Goal: Check status: Check status

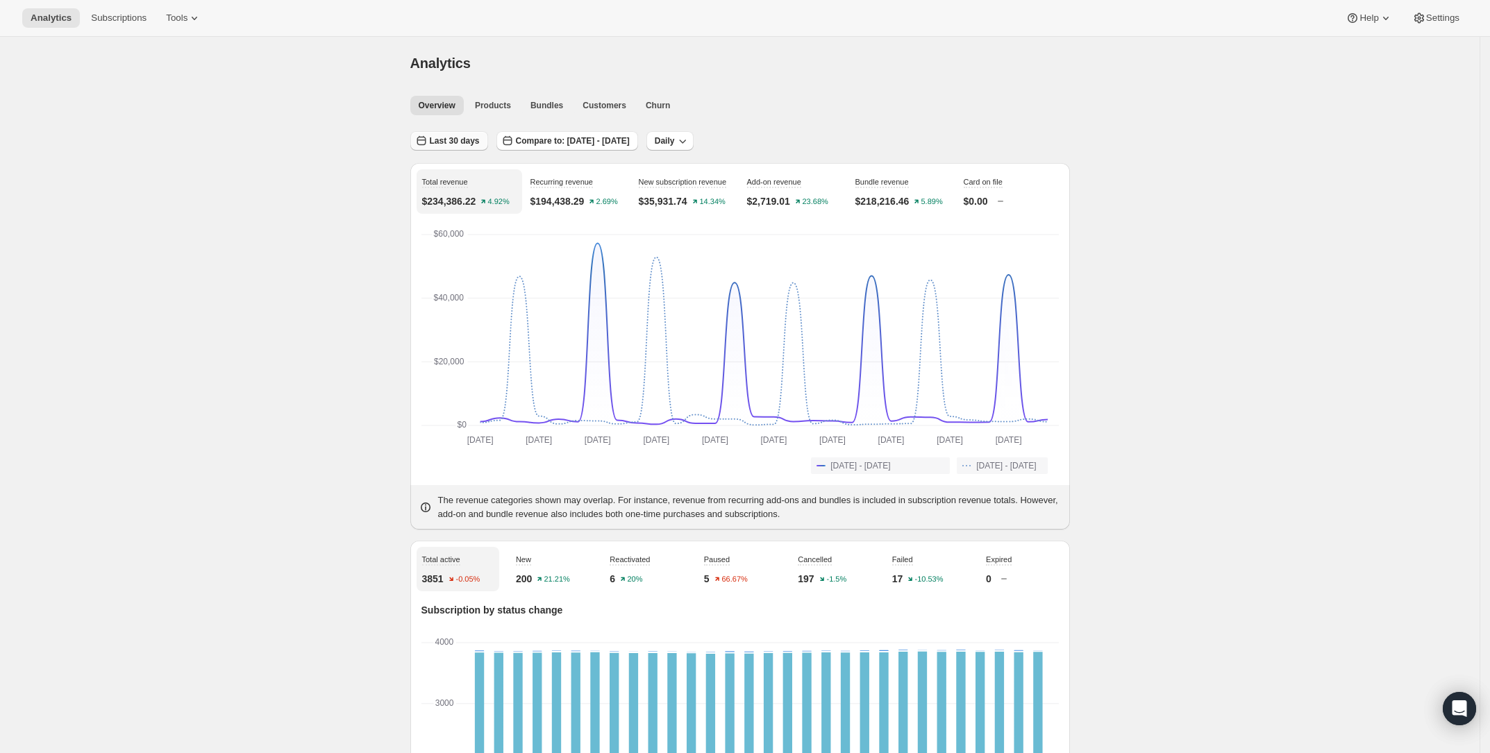
click at [437, 141] on span "Last 30 days" at bounding box center [455, 140] width 50 height 11
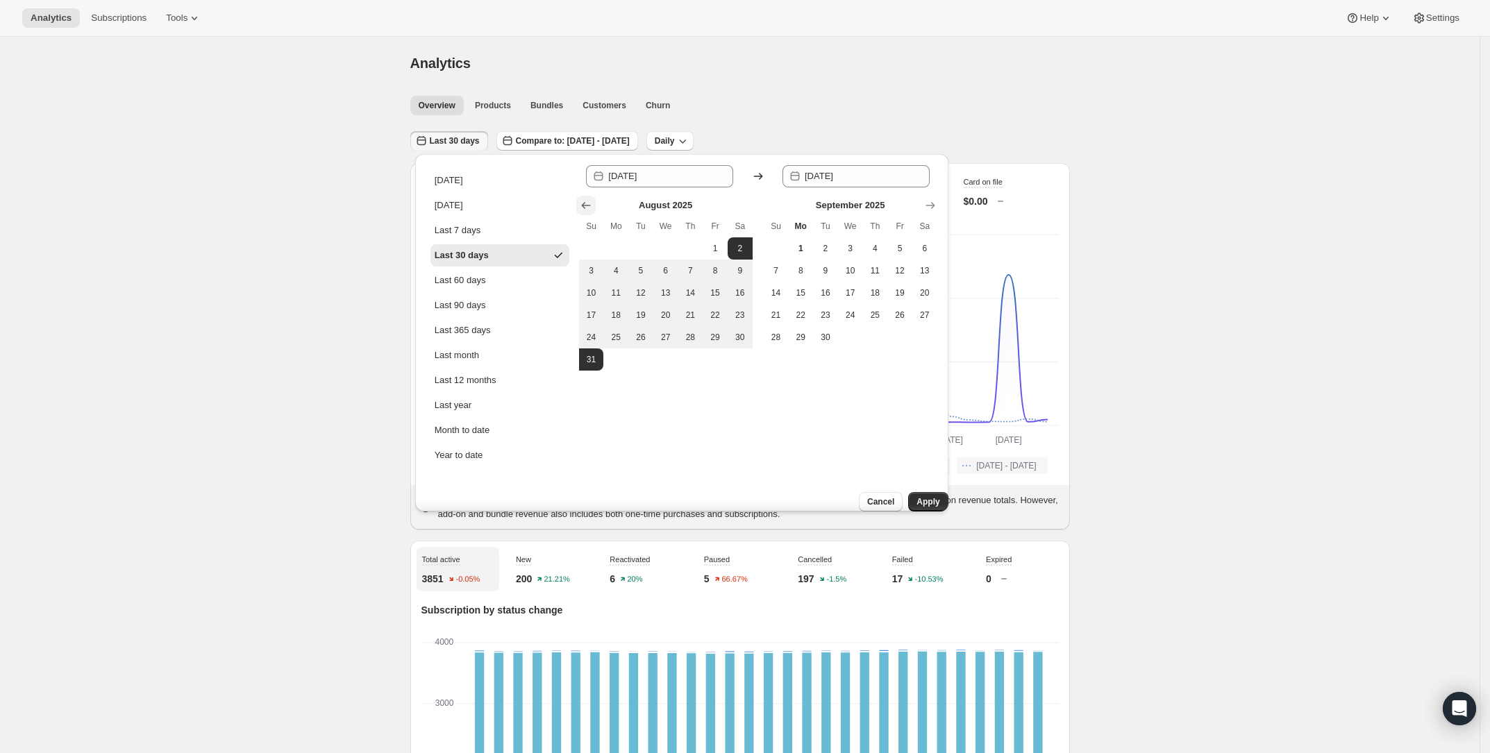
click at [585, 205] on icon "Show previous month, July 2025" at bounding box center [585, 205] width 9 height 7
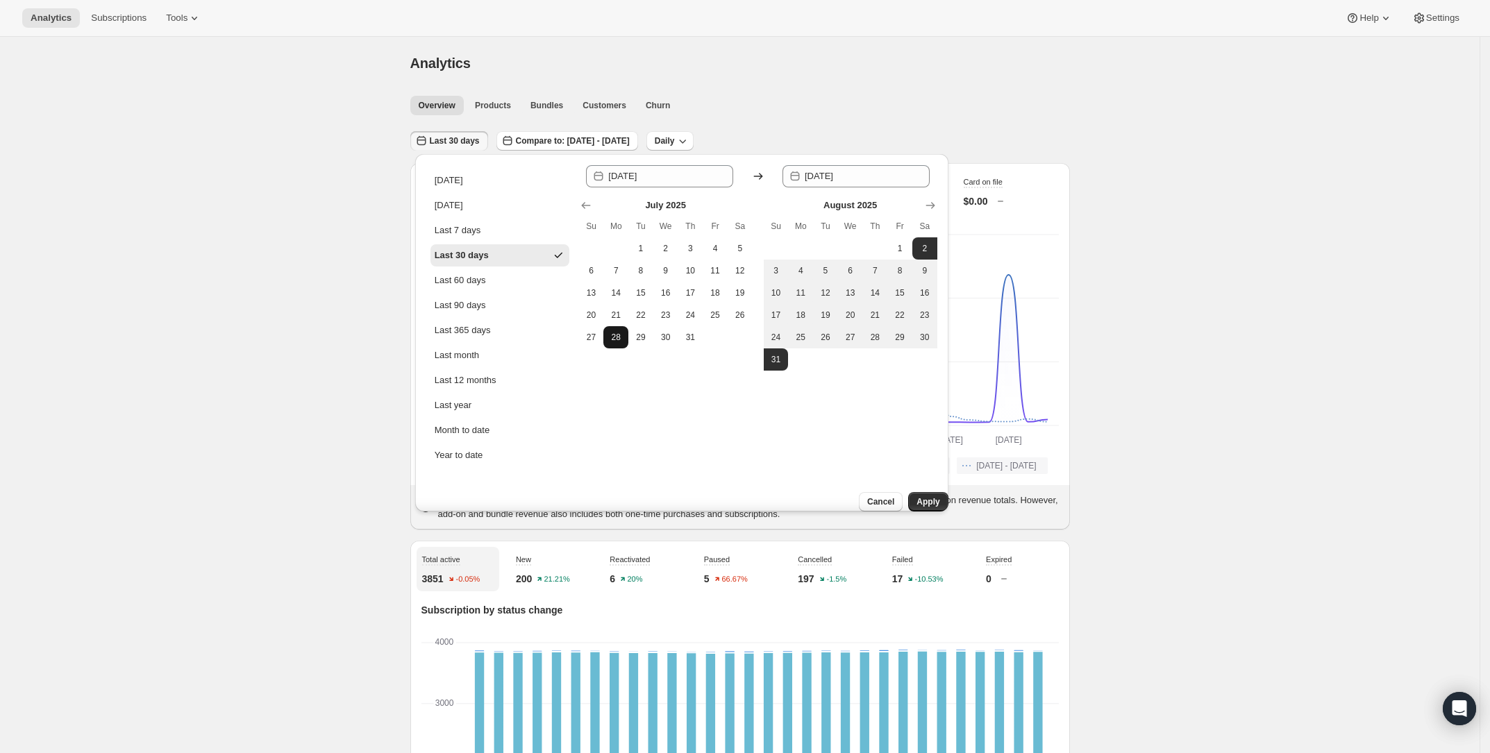
click at [624, 342] on button "28" at bounding box center [615, 337] width 25 height 22
type input "[DATE]"
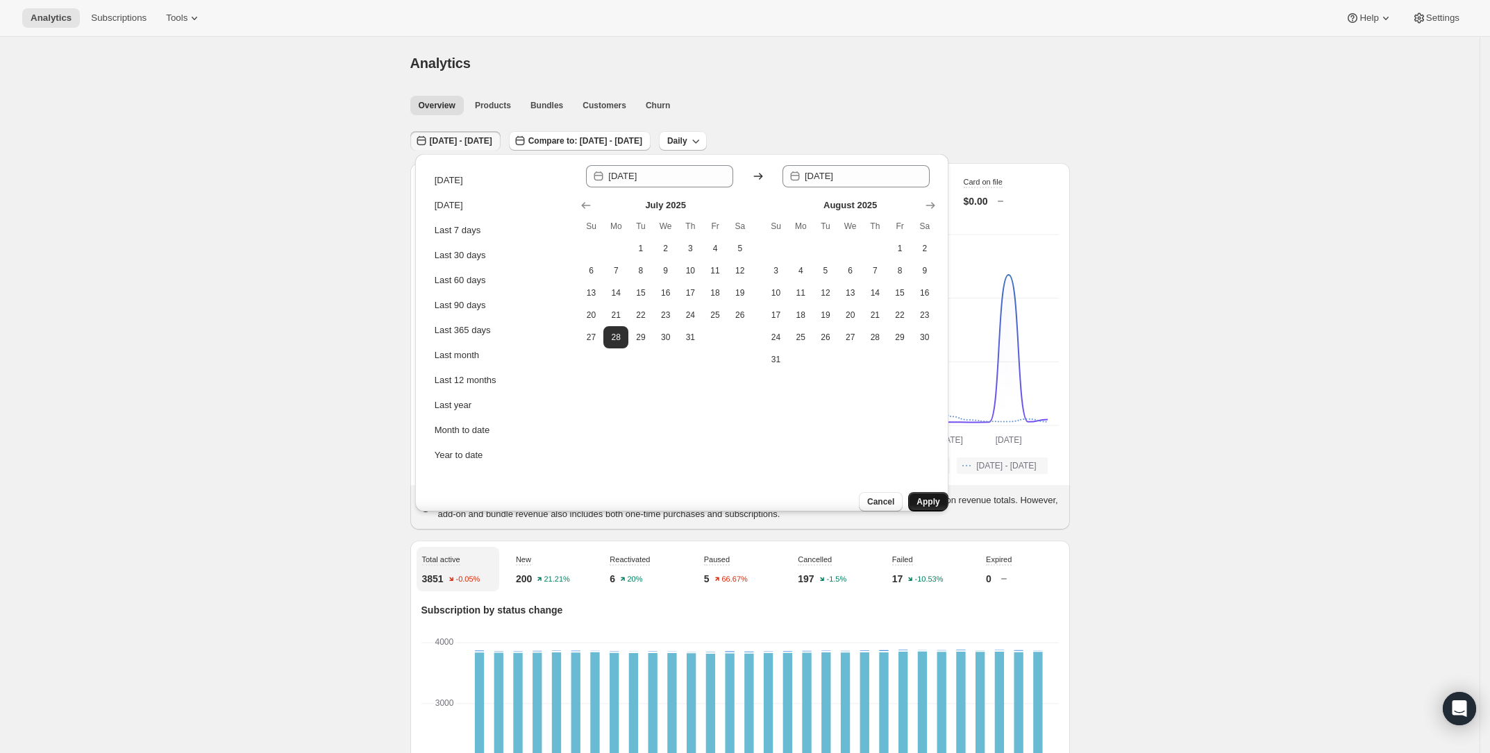
click at [922, 492] on button "Apply" at bounding box center [928, 501] width 40 height 19
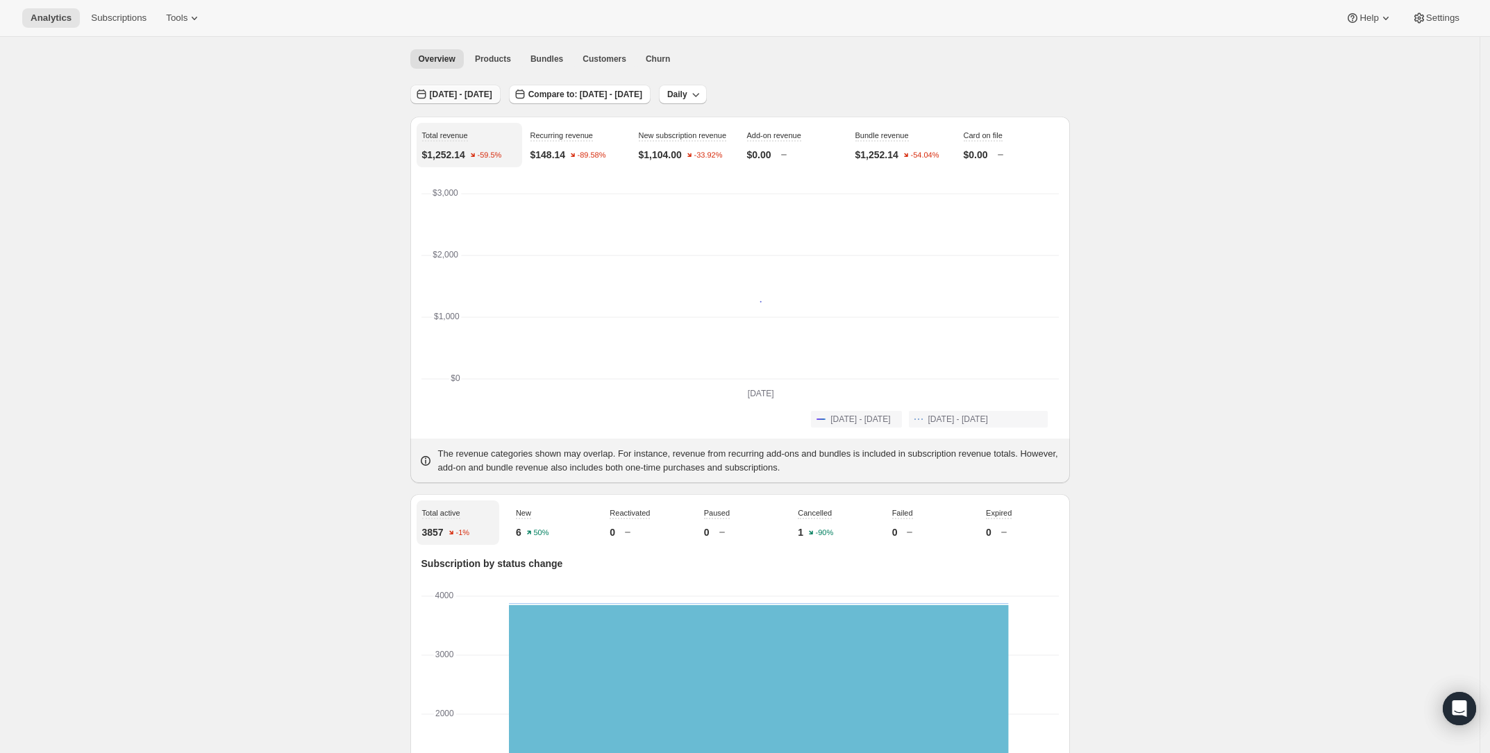
click at [463, 92] on span "[DATE] - [DATE]" at bounding box center [461, 94] width 62 height 11
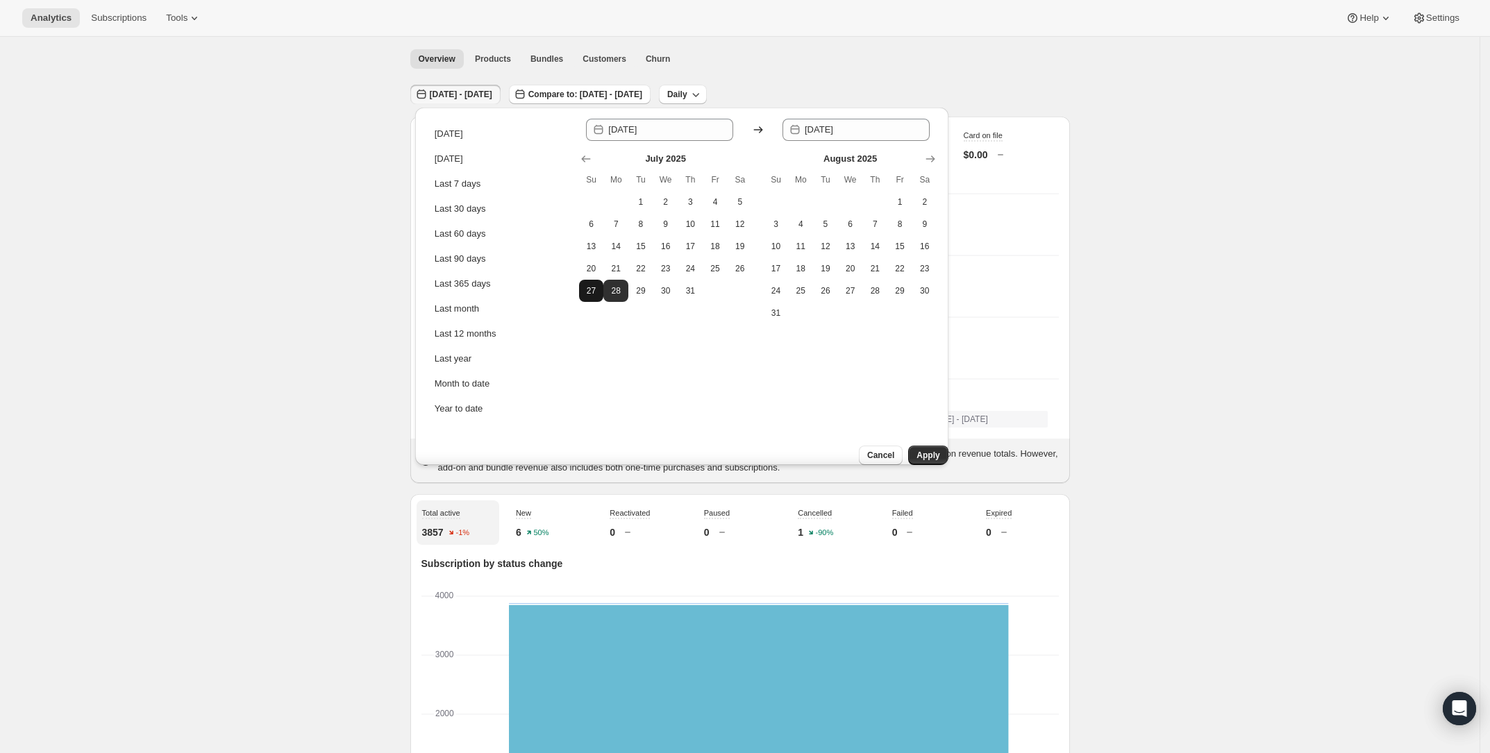
click at [594, 300] on button "27" at bounding box center [591, 291] width 25 height 22
type input "[DATE]"
click at [930, 446] on button "Apply" at bounding box center [928, 455] width 40 height 19
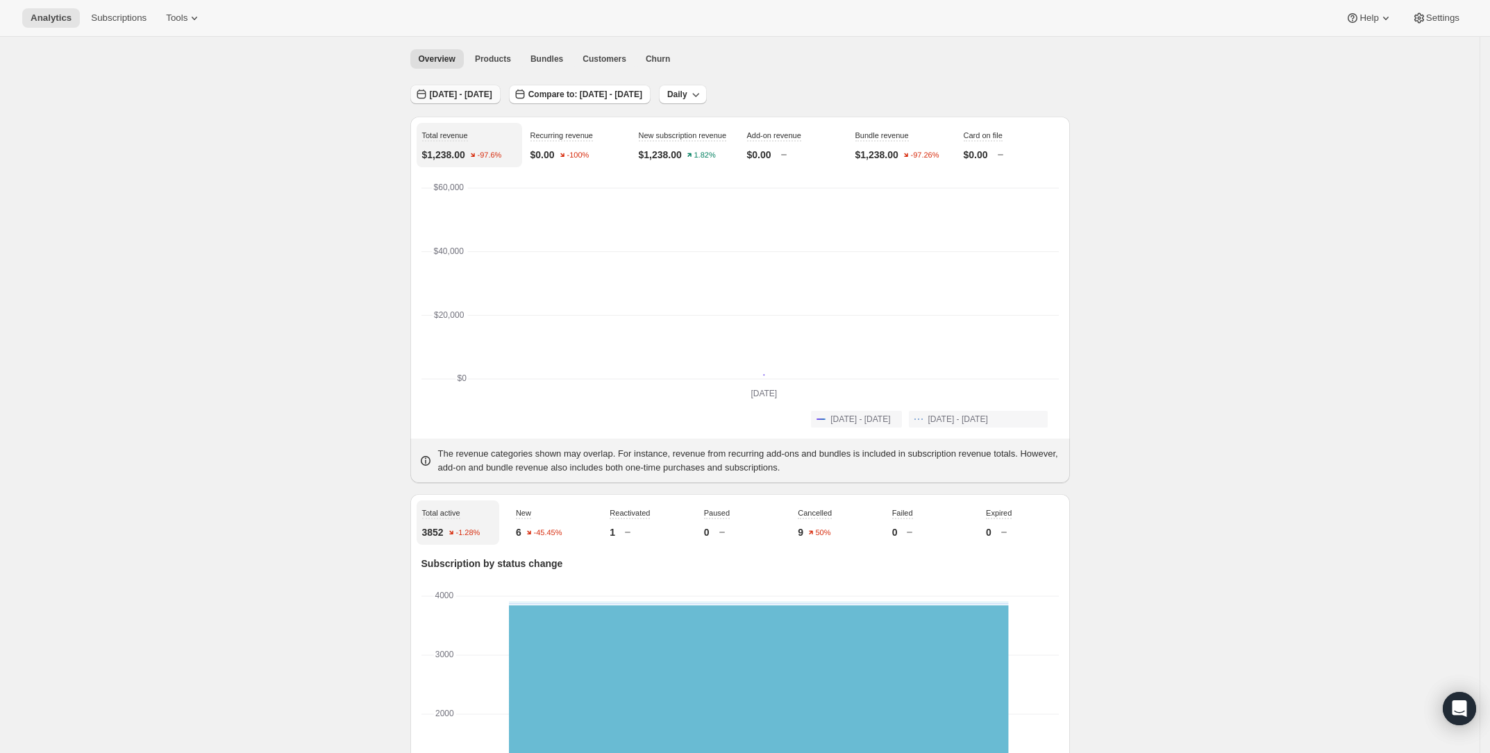
click at [490, 96] on span "[DATE] - [DATE]" at bounding box center [461, 94] width 62 height 11
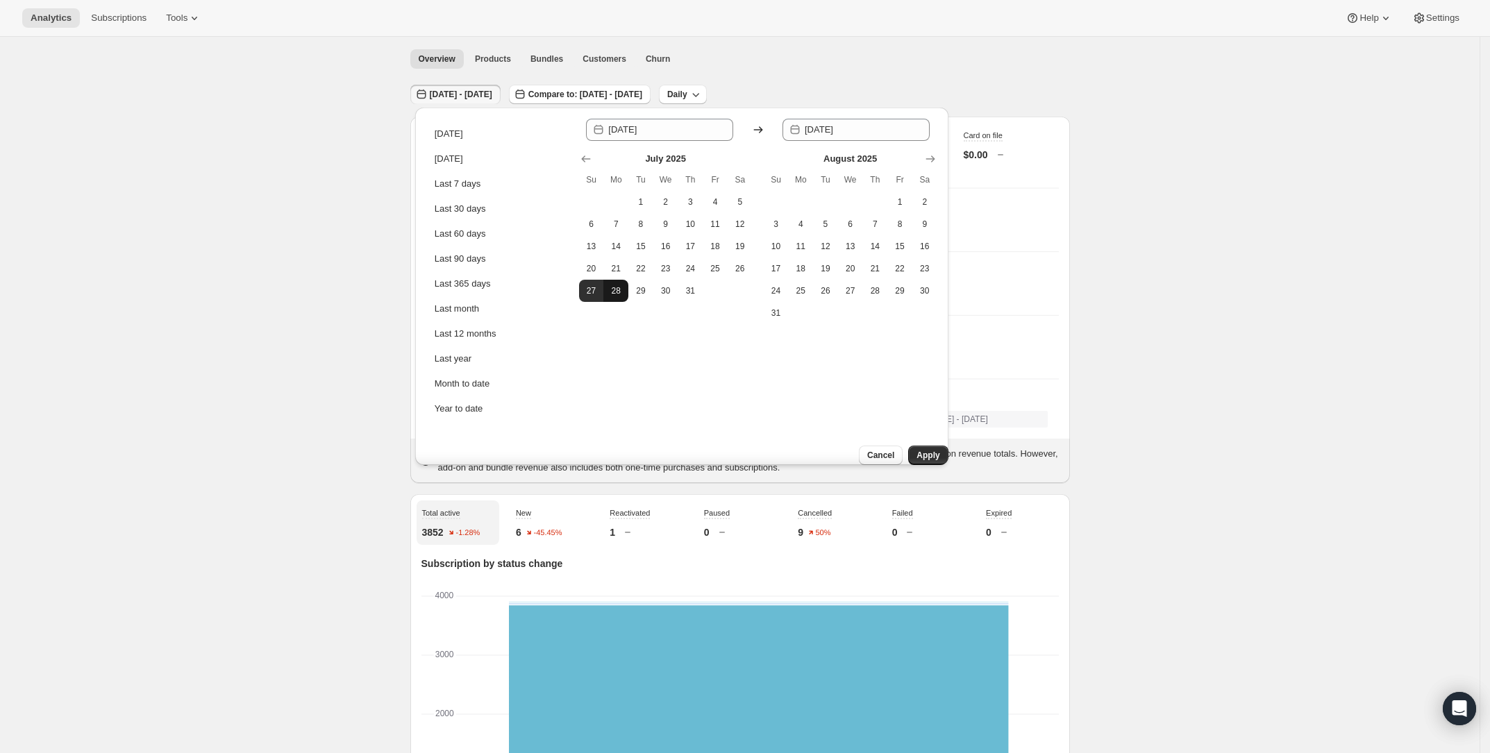
click at [616, 286] on span "28" at bounding box center [616, 290] width 14 height 11
type input "[DATE]"
click at [616, 290] on span "28" at bounding box center [616, 290] width 14 height 11
click at [746, 266] on button "26" at bounding box center [740, 269] width 25 height 22
type input "[DATE]"
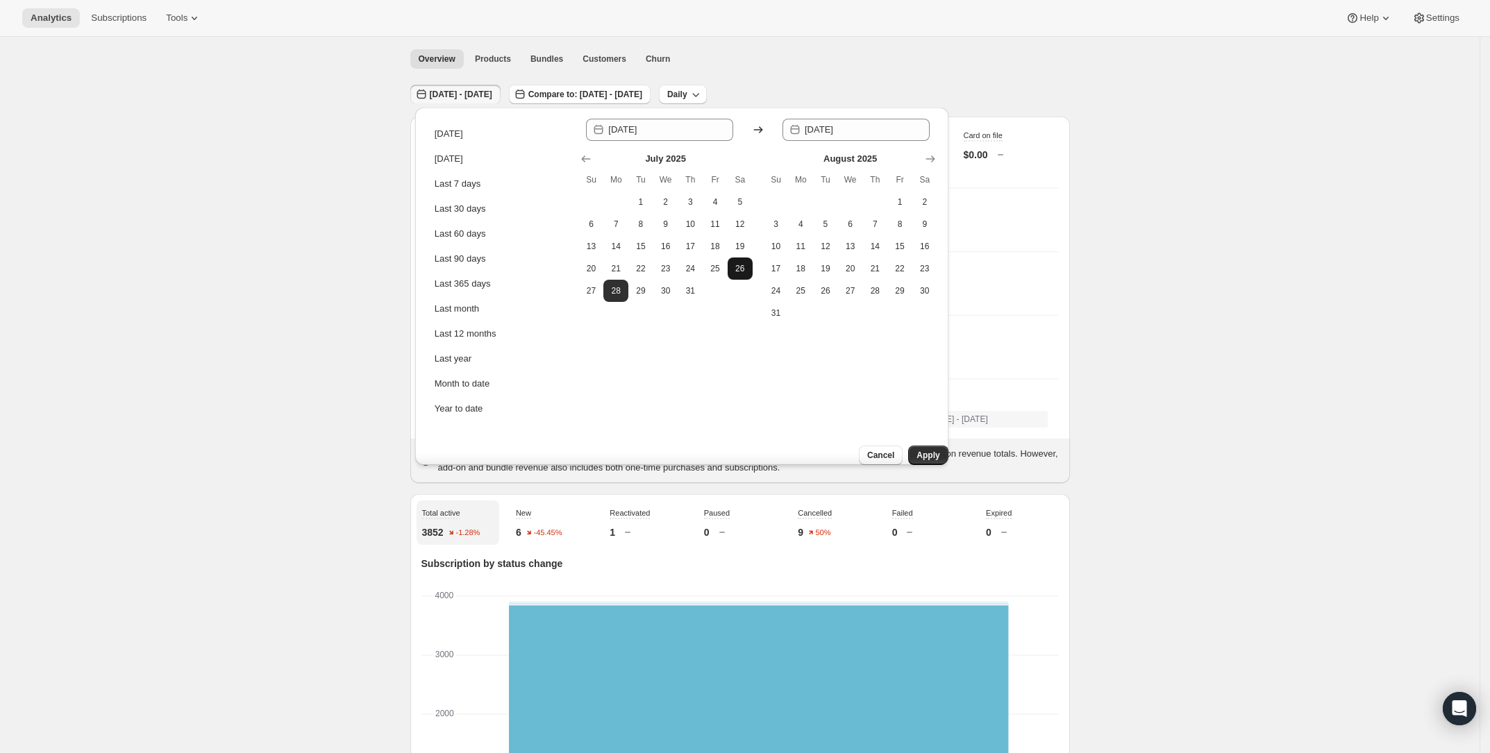
type input "[DATE]"
click at [740, 265] on span "26" at bounding box center [740, 268] width 14 height 11
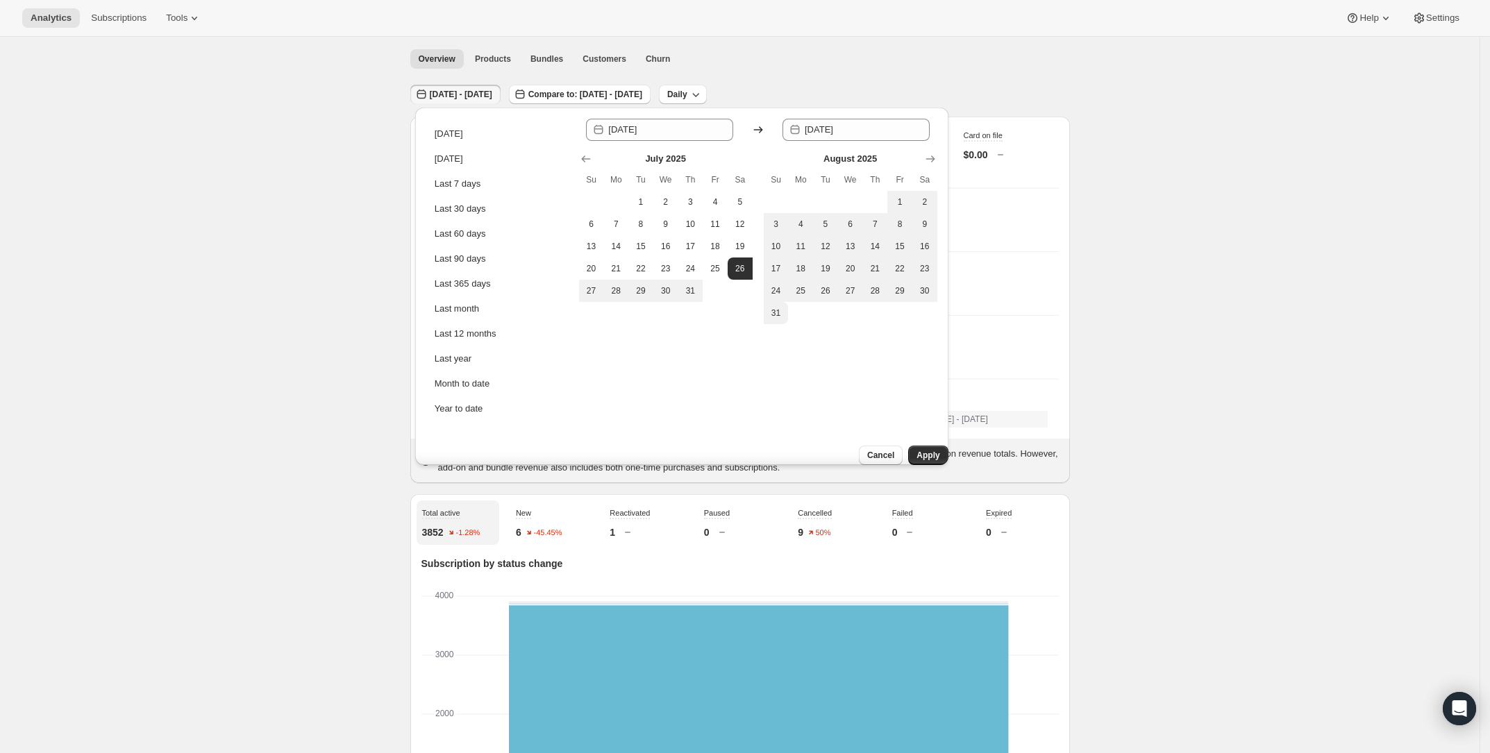
click at [917, 450] on span "Apply" at bounding box center [928, 455] width 23 height 11
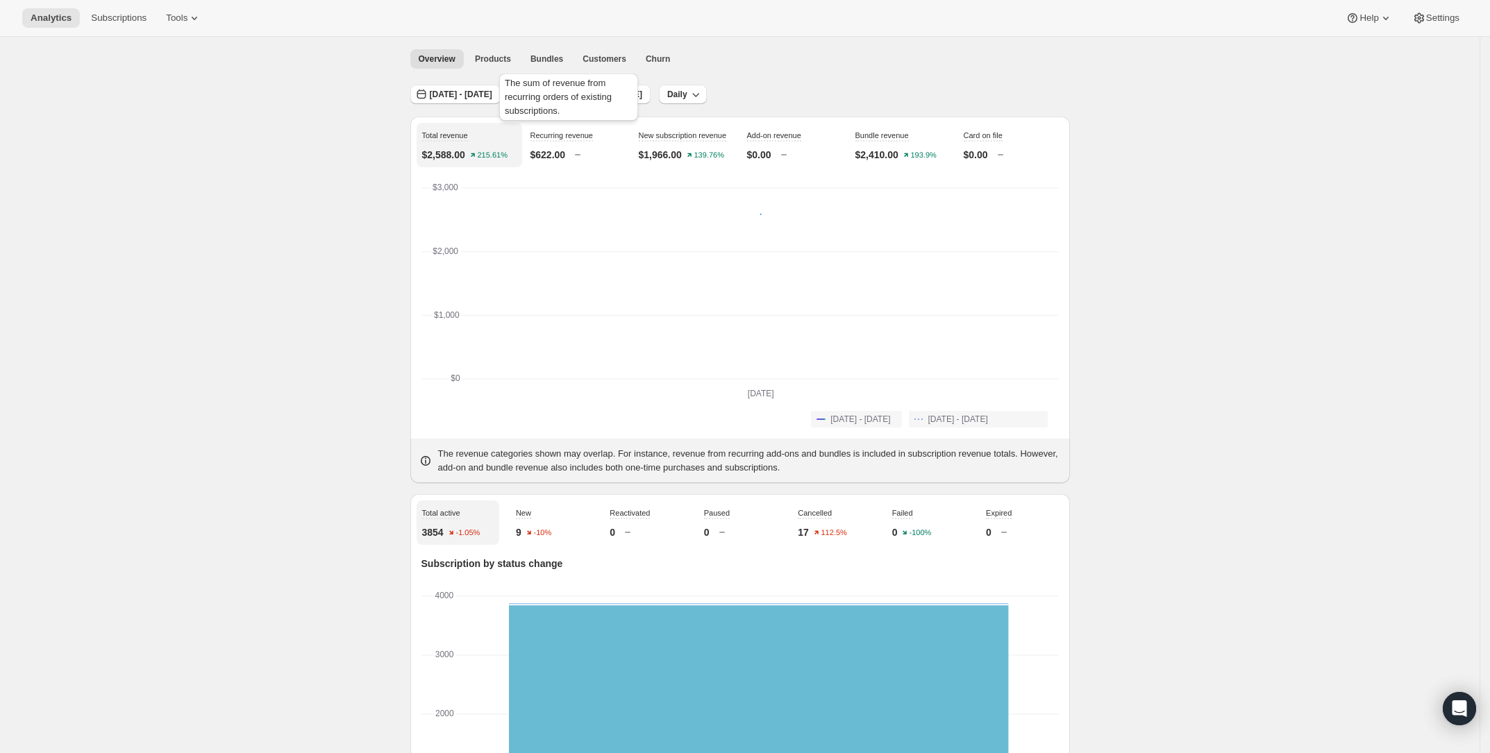
click at [507, 93] on div "The sum of revenue from recurring orders of existing subscriptions." at bounding box center [568, 100] width 144 height 58
click at [467, 95] on span "[DATE] - [DATE]" at bounding box center [461, 94] width 62 height 11
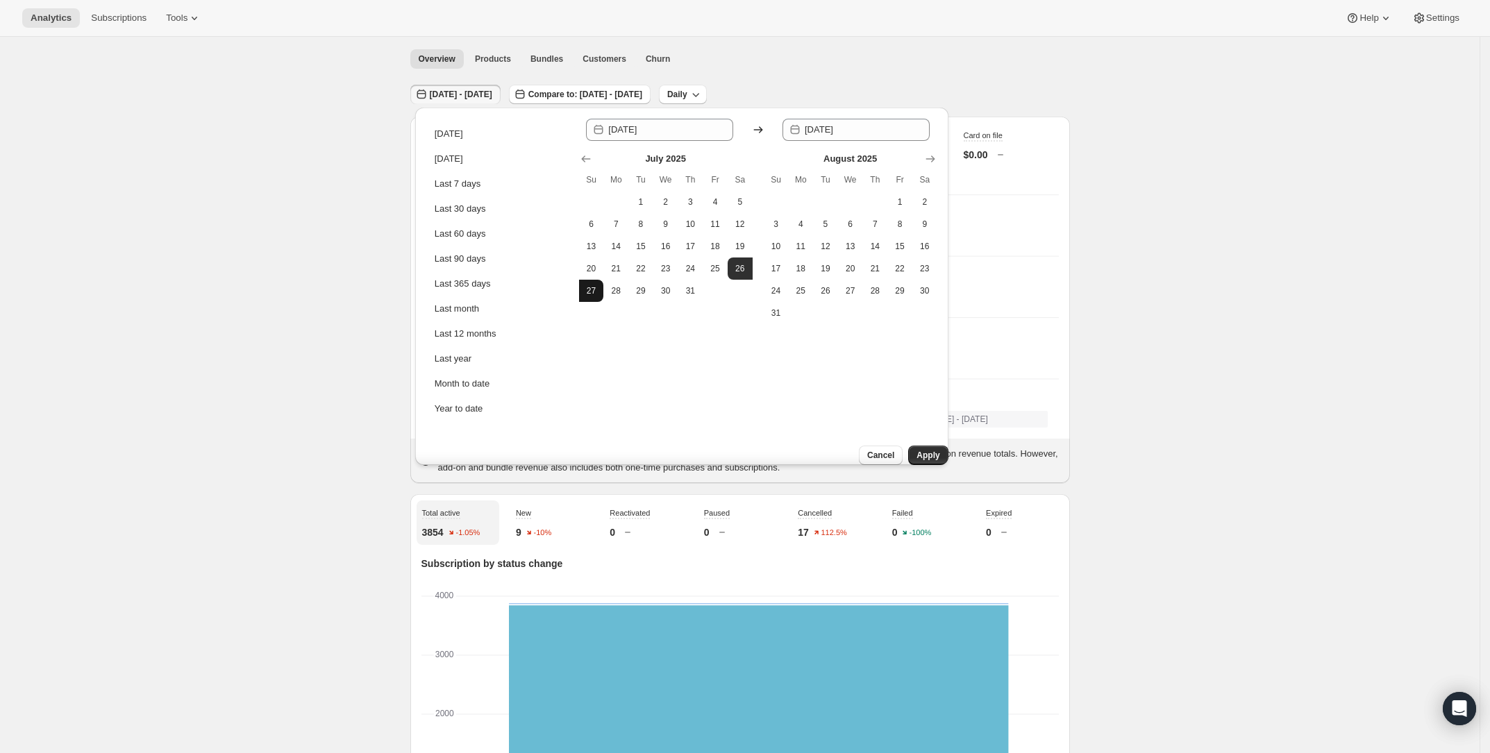
click at [597, 287] on span "27" at bounding box center [592, 290] width 14 height 11
type input "[DATE]"
click at [586, 290] on span "27" at bounding box center [592, 290] width 14 height 11
type input "[DATE]"
click at [917, 450] on span "Apply" at bounding box center [928, 455] width 23 height 11
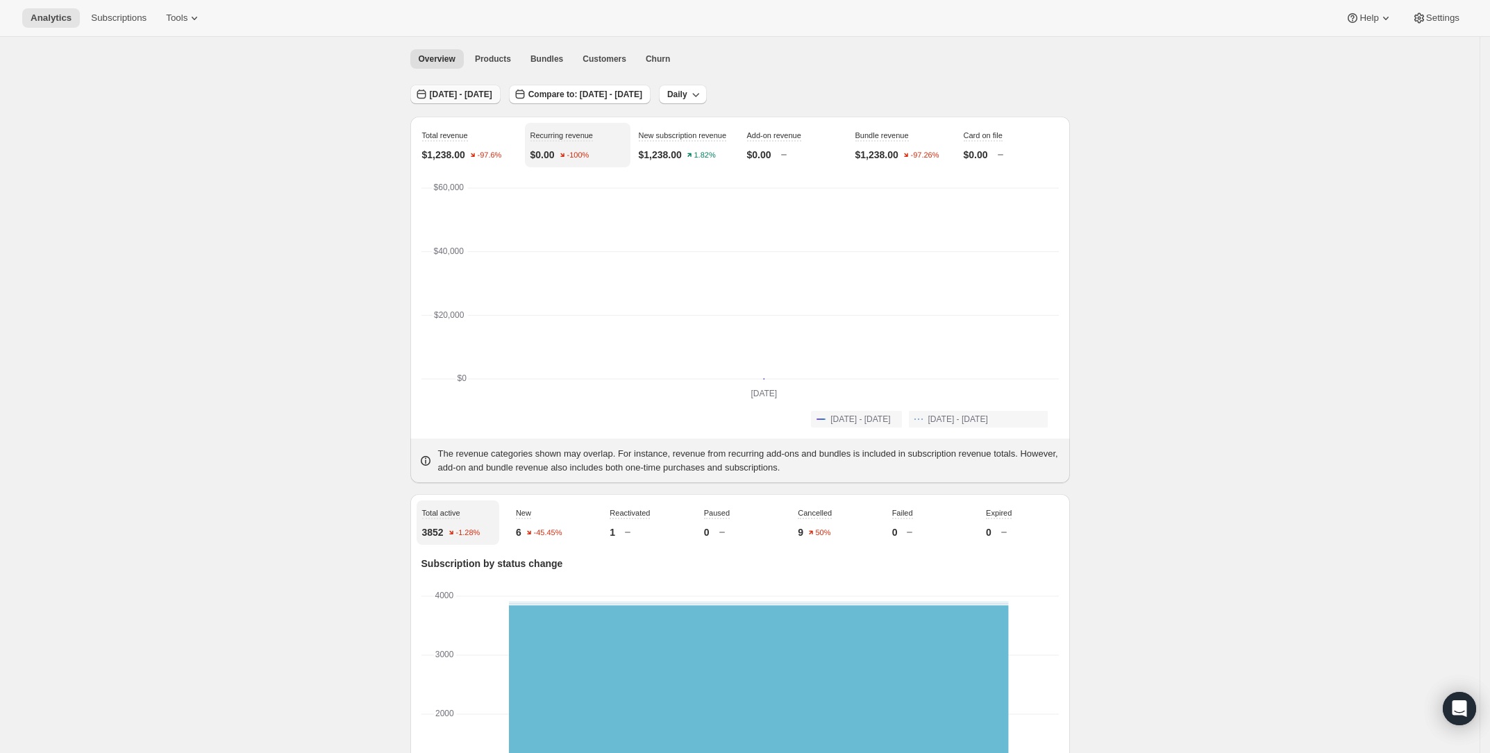
click at [453, 92] on span "[DATE] - [DATE]" at bounding box center [461, 94] width 62 height 11
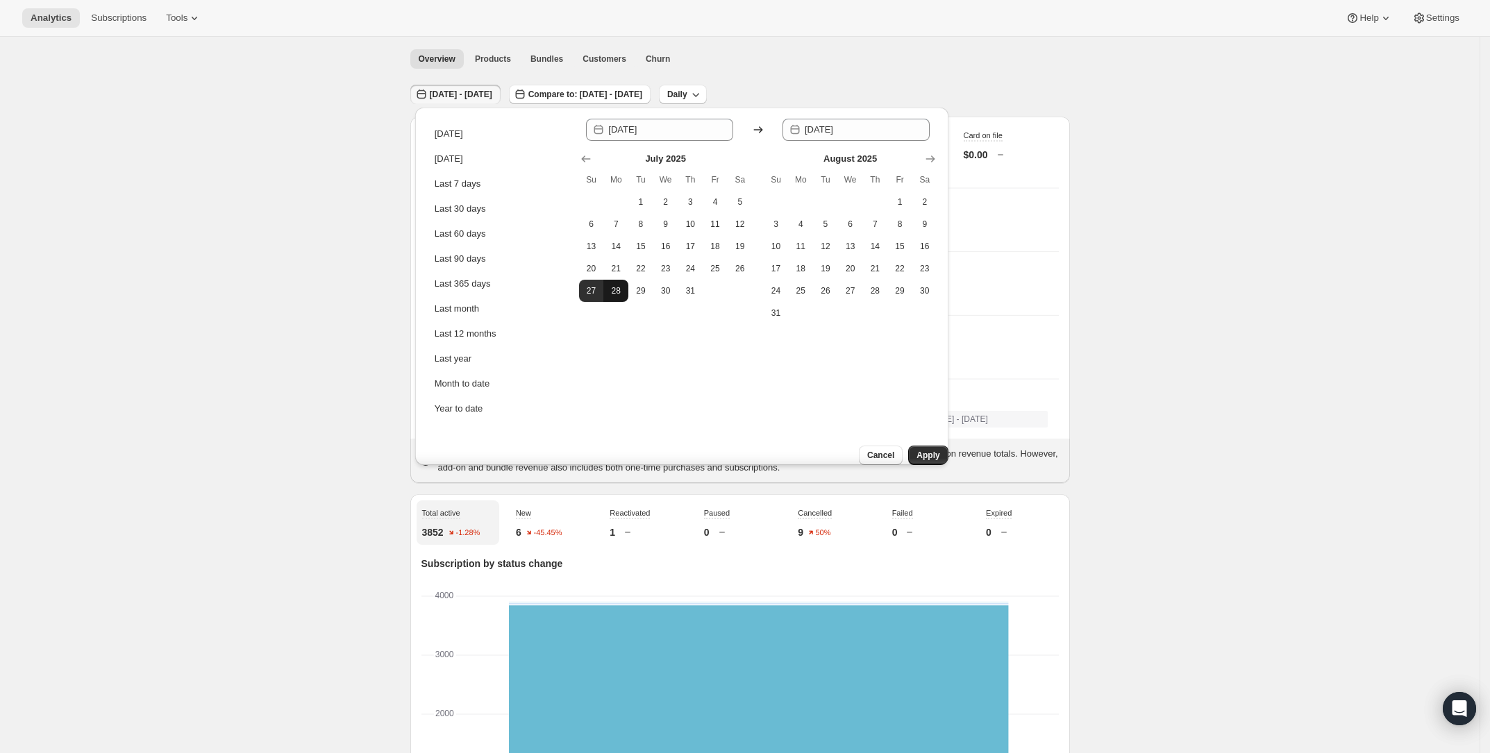
click at [615, 287] on span "28" at bounding box center [616, 290] width 14 height 11
type input "[DATE]"
click at [615, 287] on span "28" at bounding box center [616, 290] width 14 height 11
type input "[DATE]"
drag, startPoint x: 921, startPoint y: 443, endPoint x: 876, endPoint y: 431, distance: 46.7
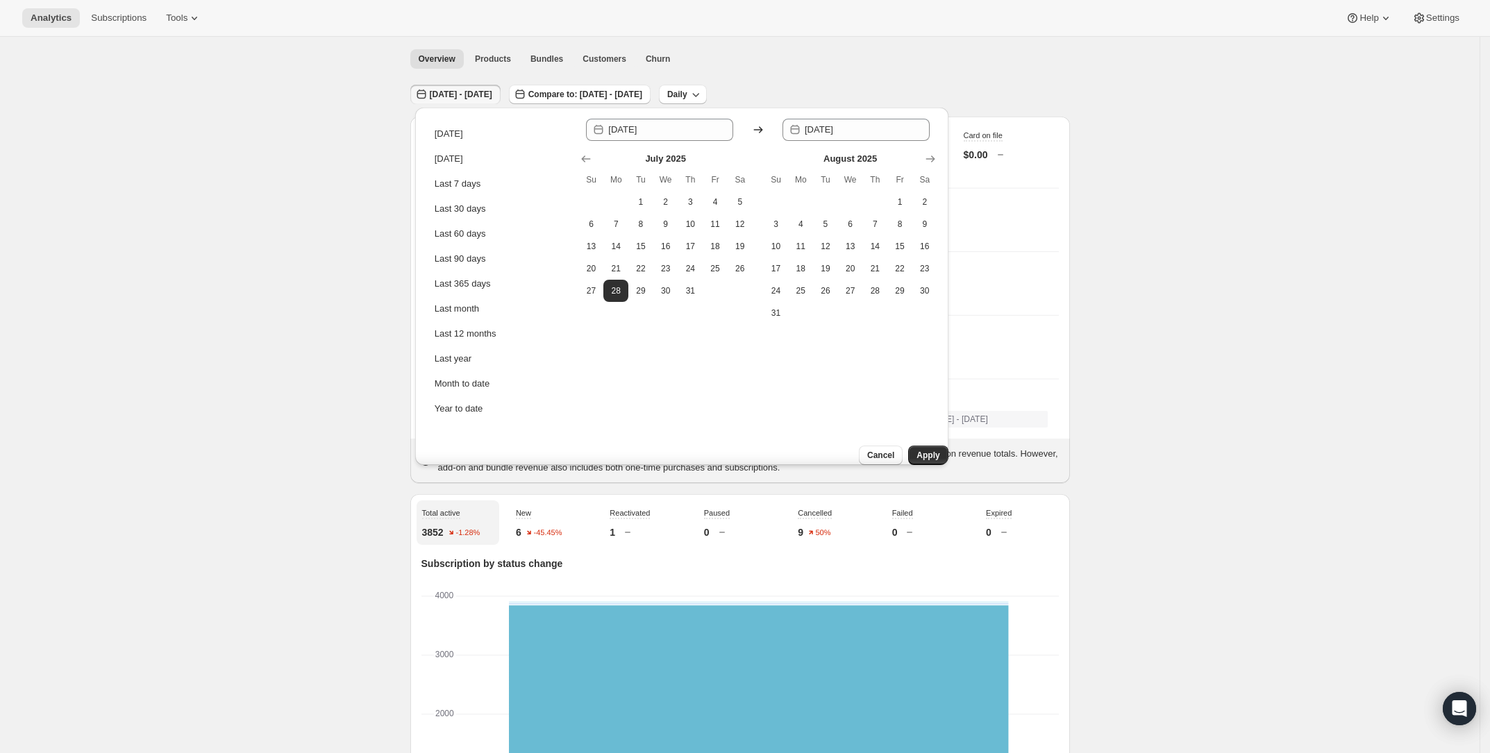
click at [921, 450] on span "Apply" at bounding box center [928, 455] width 23 height 11
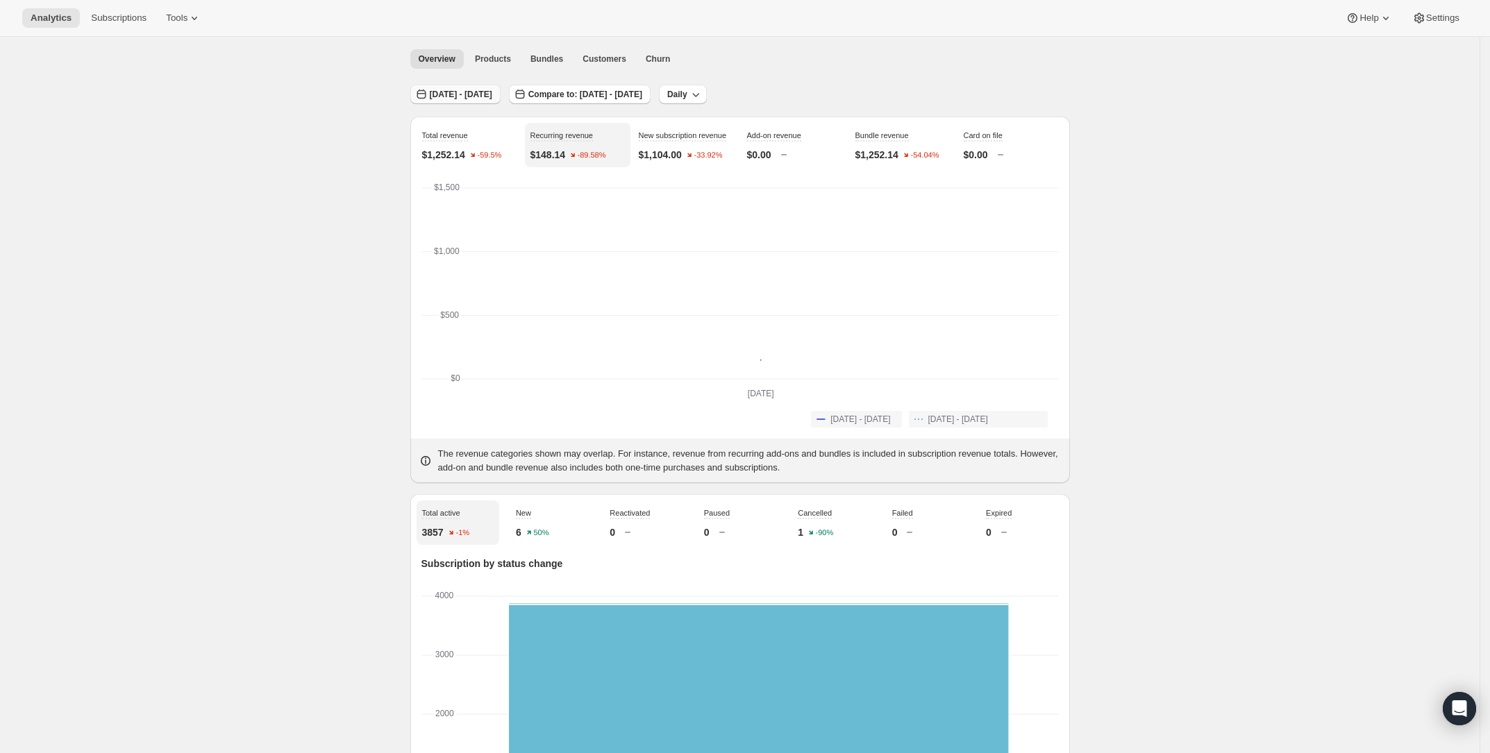
click at [483, 99] on span "[DATE] - [DATE]" at bounding box center [461, 94] width 62 height 11
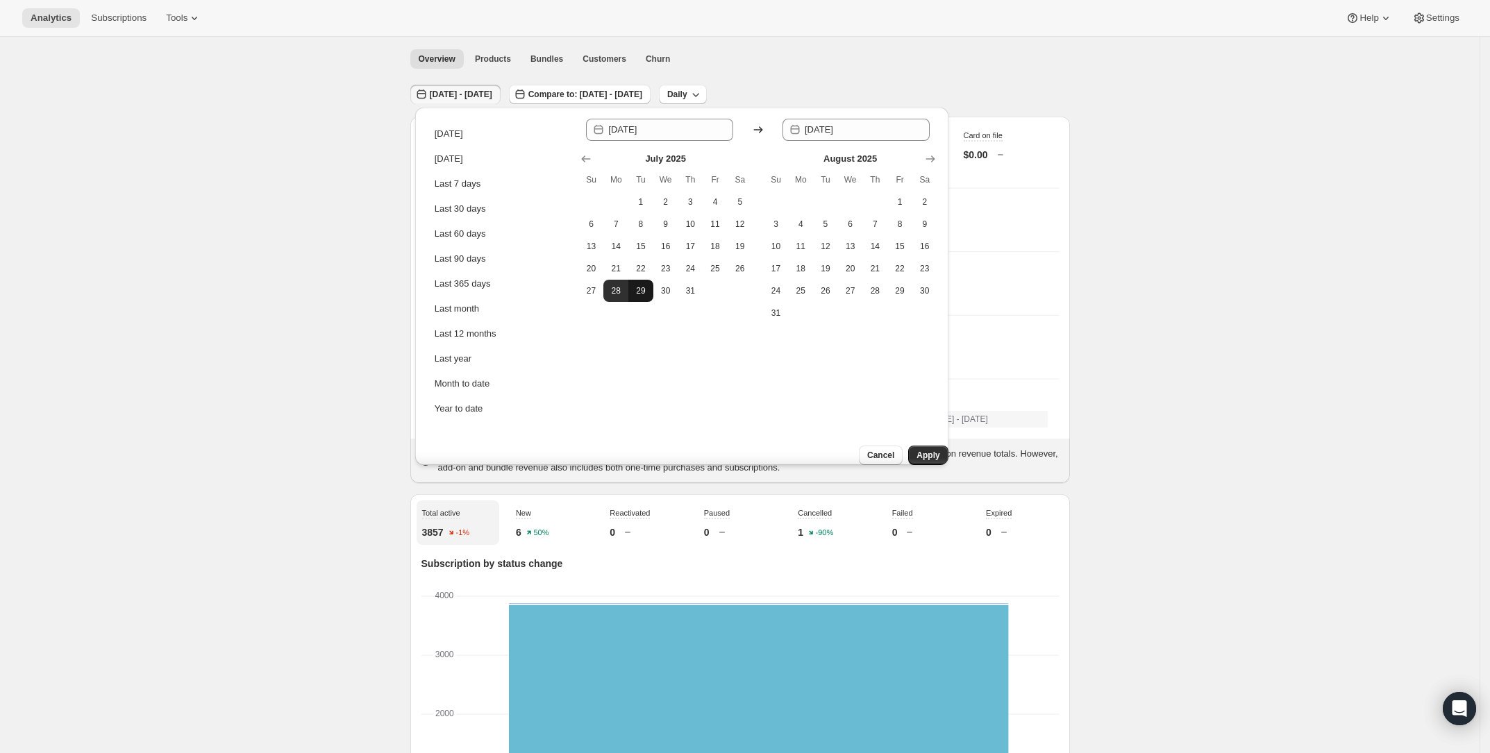
click at [649, 284] on button "29" at bounding box center [640, 291] width 25 height 22
type input "[DATE]"
click at [648, 284] on button "29" at bounding box center [640, 291] width 25 height 22
type input "[DATE]"
click at [920, 450] on span "Apply" at bounding box center [928, 455] width 23 height 11
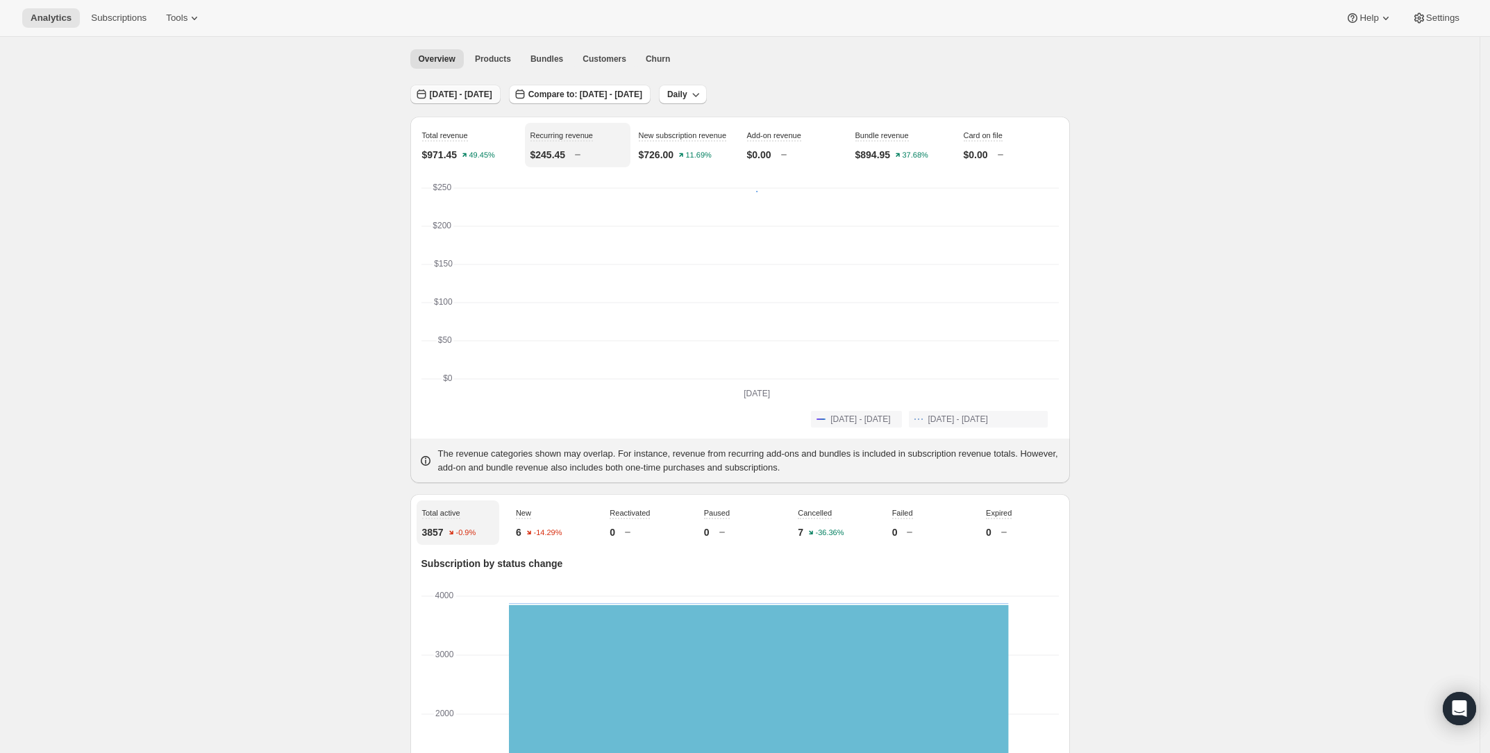
click at [465, 101] on button "[DATE] - [DATE]" at bounding box center [455, 94] width 90 height 19
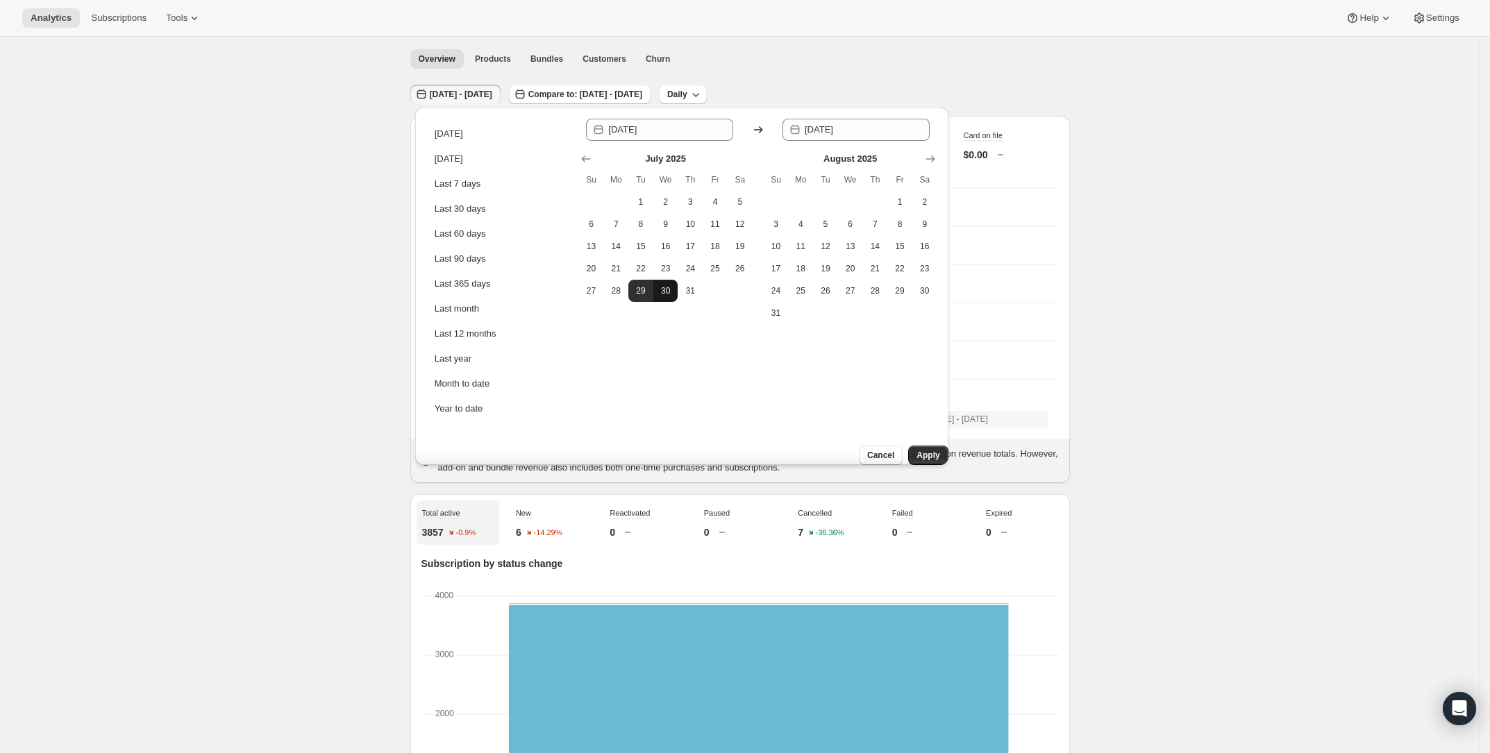
click at [676, 297] on td "30" at bounding box center [665, 291] width 25 height 22
click at [664, 292] on span "30" at bounding box center [666, 290] width 14 height 11
type input "[DATE]"
click at [664, 292] on span "30" at bounding box center [666, 290] width 14 height 11
type input "[DATE]"
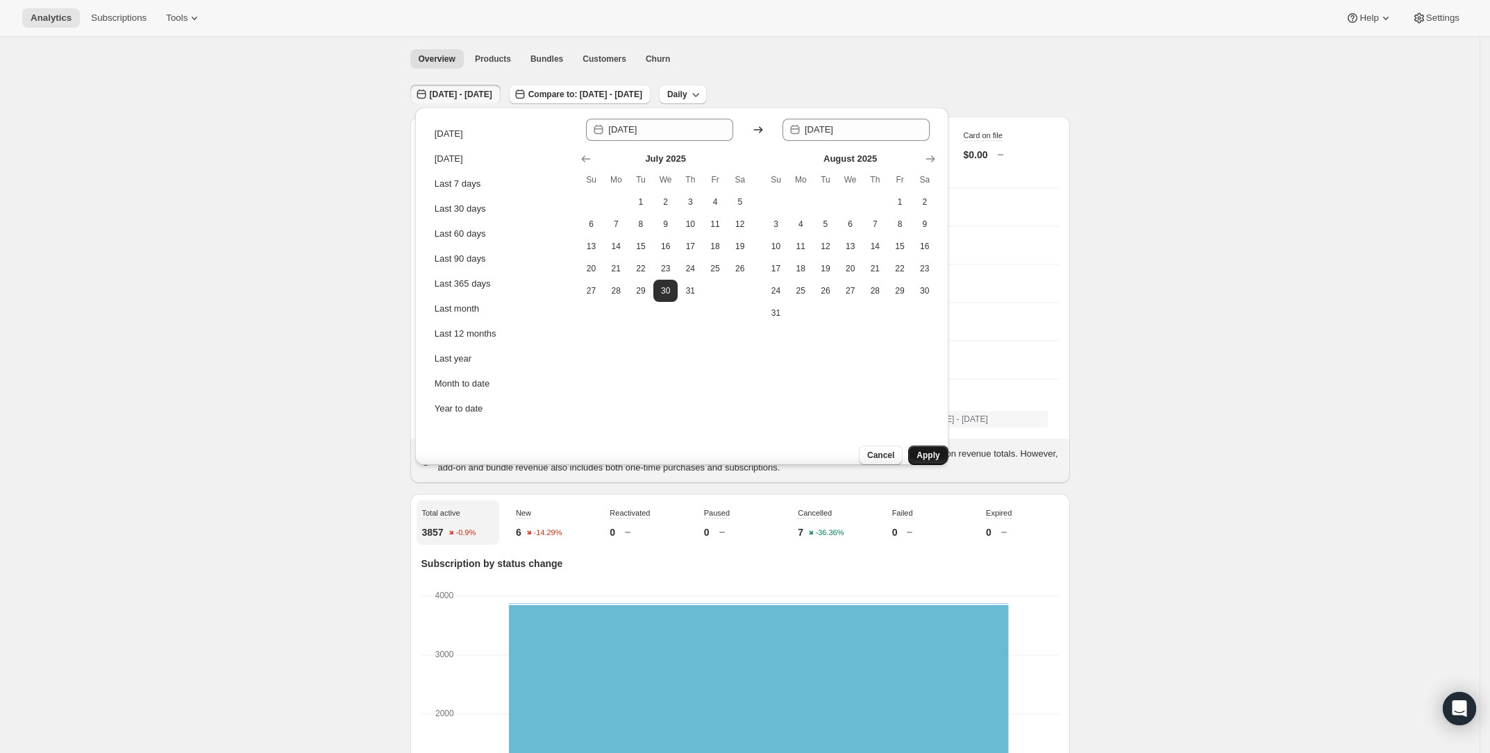
click at [917, 450] on span "Apply" at bounding box center [928, 455] width 23 height 11
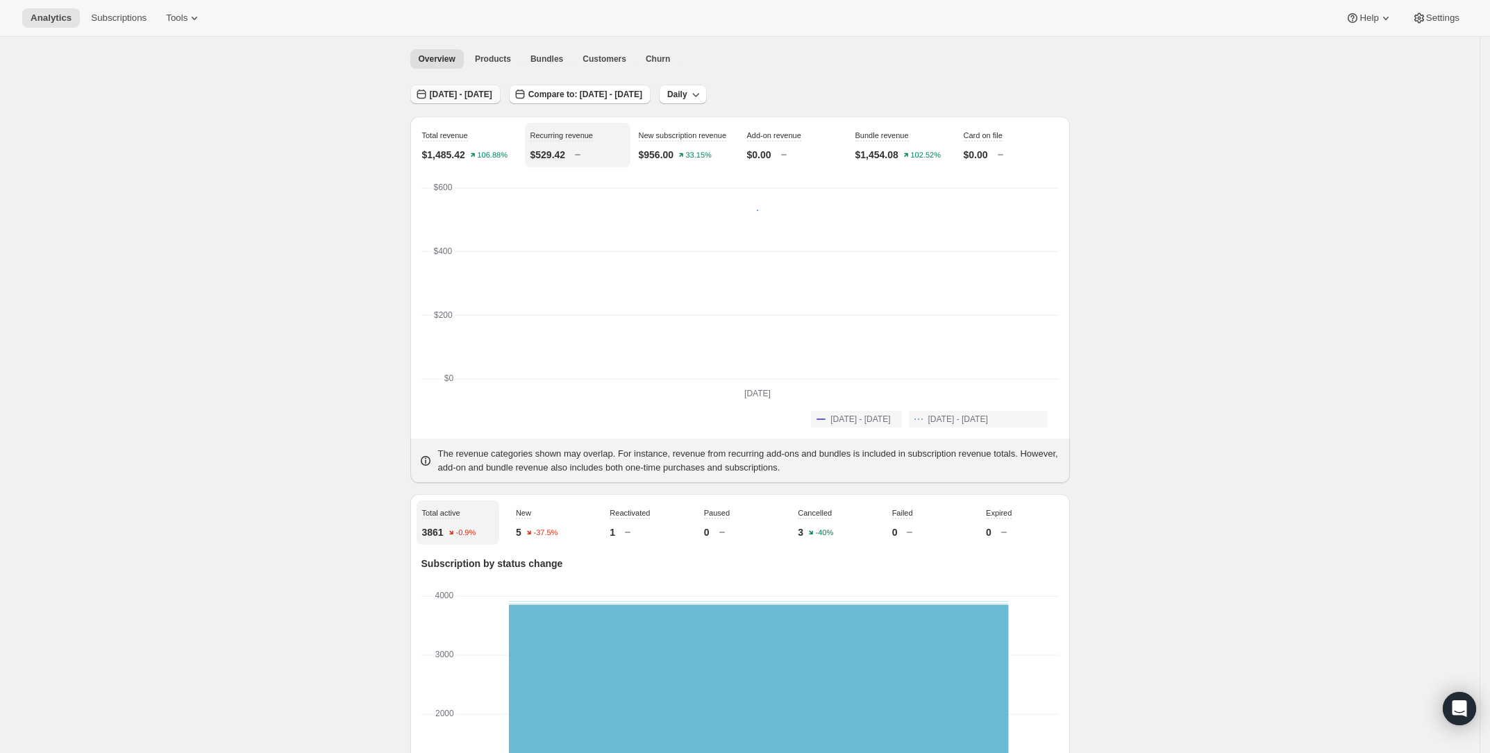
click at [449, 91] on span "[DATE] - [DATE]" at bounding box center [461, 94] width 62 height 11
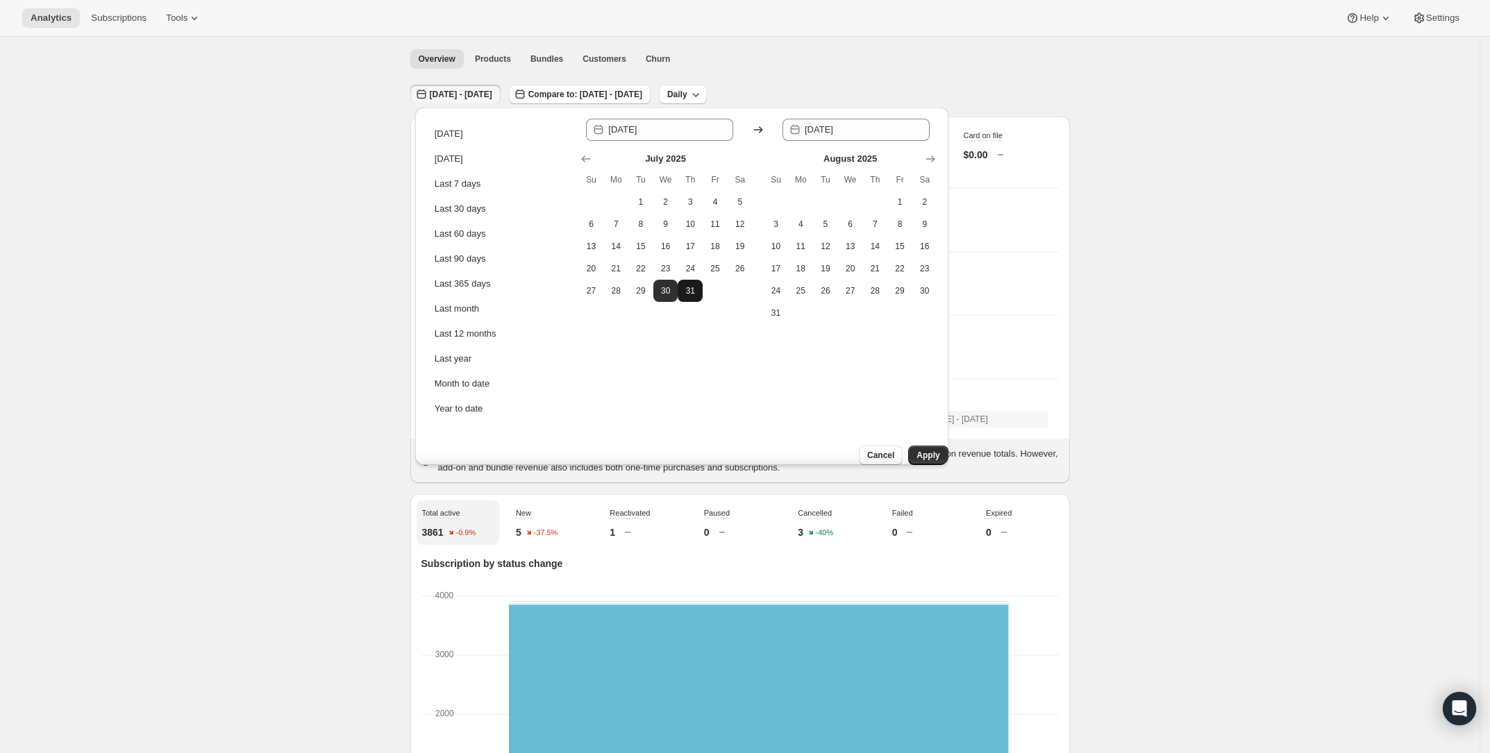
click at [684, 290] on span "31" at bounding box center [690, 290] width 14 height 11
type input "[DATE]"
click at [684, 285] on span "31" at bounding box center [690, 290] width 14 height 11
type input "[DATE]"
click at [921, 450] on span "Apply" at bounding box center [928, 455] width 23 height 11
